Goal: Navigation & Orientation: Find specific page/section

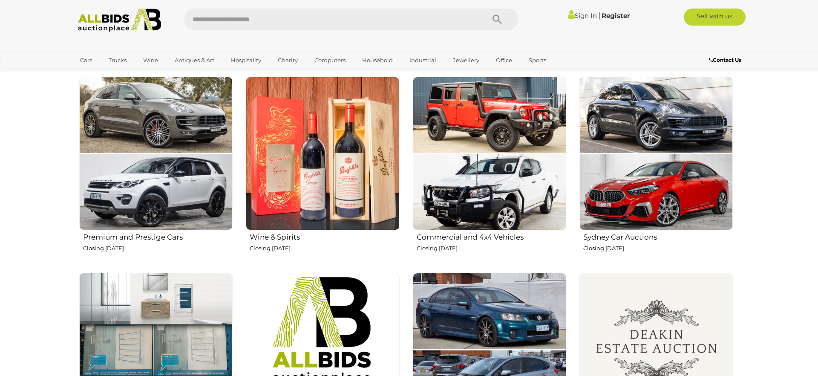
scroll to position [333, 0]
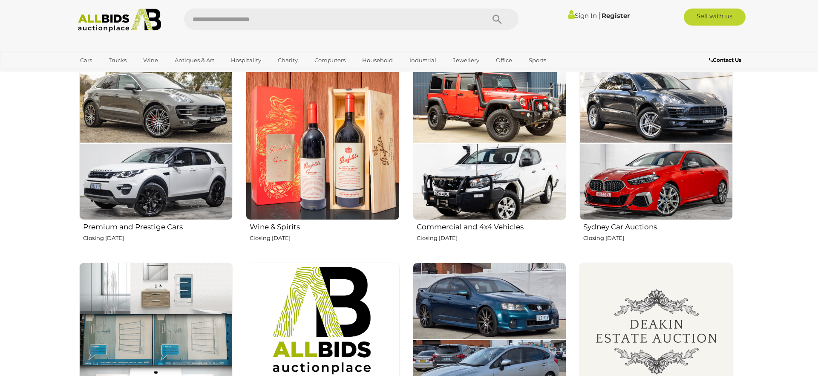
click at [153, 224] on h2 "Premium and Prestige Cars" at bounding box center [158, 226] width 150 height 10
click at [633, 226] on h2 "Sydney Car Auctions" at bounding box center [658, 226] width 150 height 10
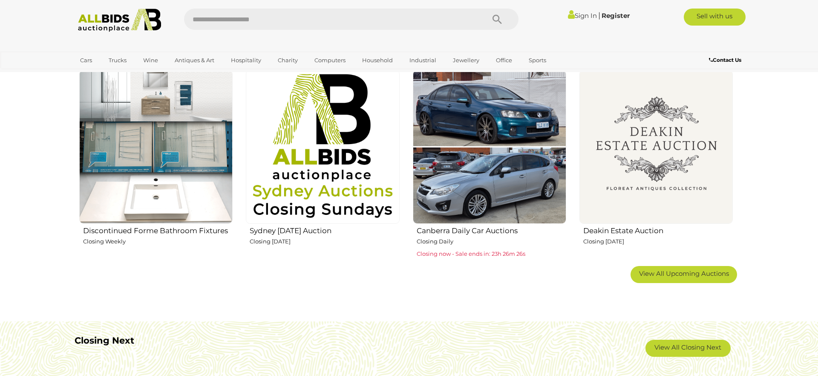
scroll to position [524, 0]
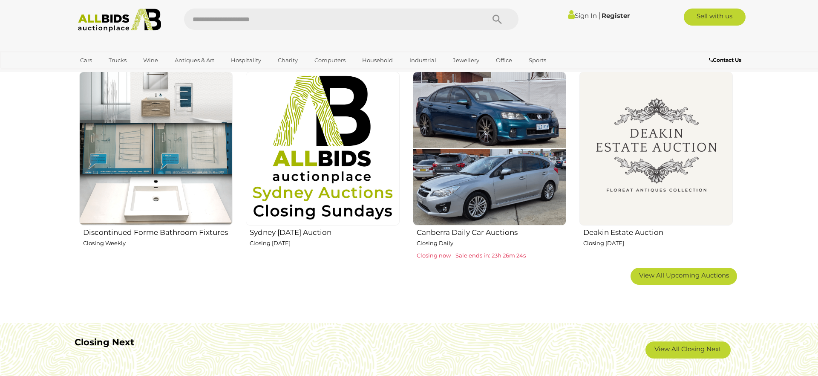
click at [172, 233] on h2 "Discontinued Forme Bathroom Fixtures" at bounding box center [158, 231] width 150 height 10
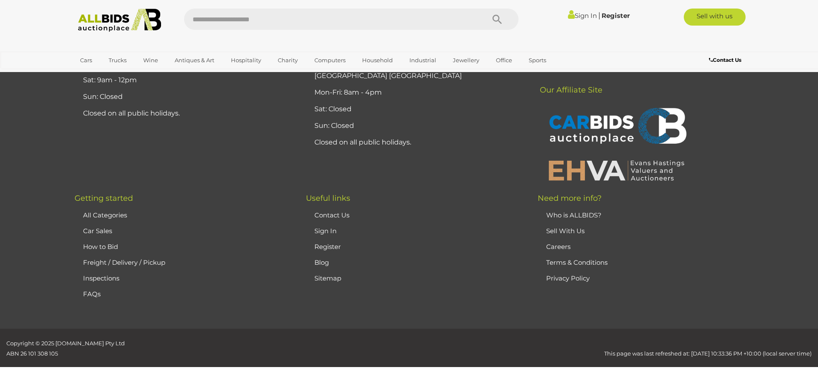
scroll to position [5915, 0]
